Goal: Find specific page/section: Find specific page/section

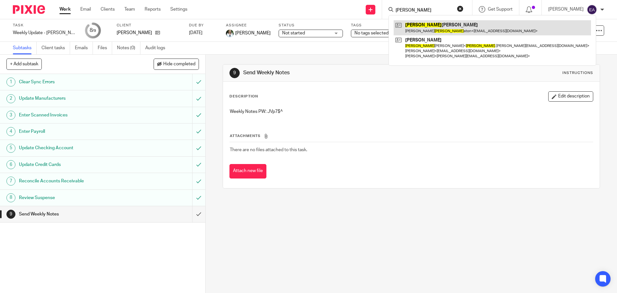
type input "john"
click at [411, 30] on link at bounding box center [492, 27] width 197 height 15
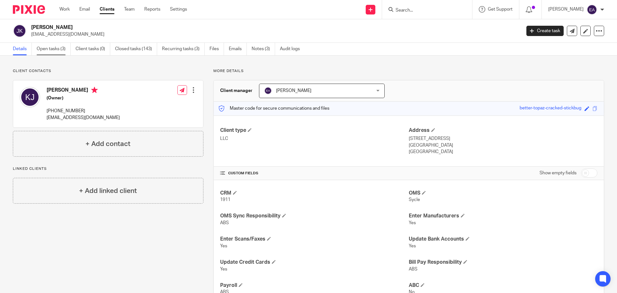
click at [61, 50] on link "Open tasks (3)" at bounding box center [54, 49] width 34 height 13
